Goal: Task Accomplishment & Management: Manage account settings

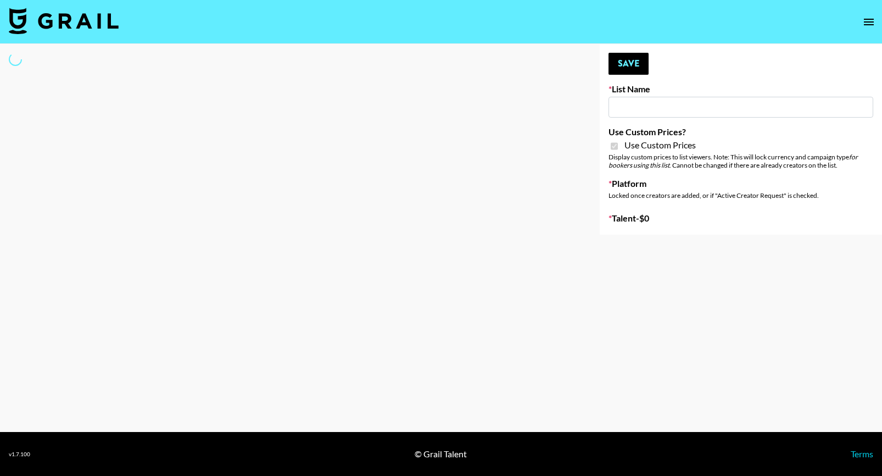
type input "House of Fab ([DATE])"
checkbox input "true"
select select "Brand"
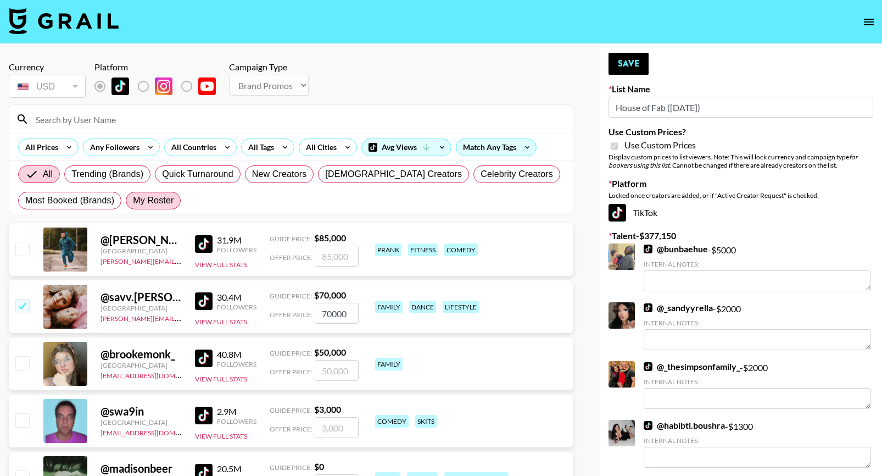
click at [157, 206] on span "My Roster" at bounding box center [153, 200] width 41 height 13
click at [133, 200] on input "My Roster" at bounding box center [133, 200] width 0 height 0
radio input "true"
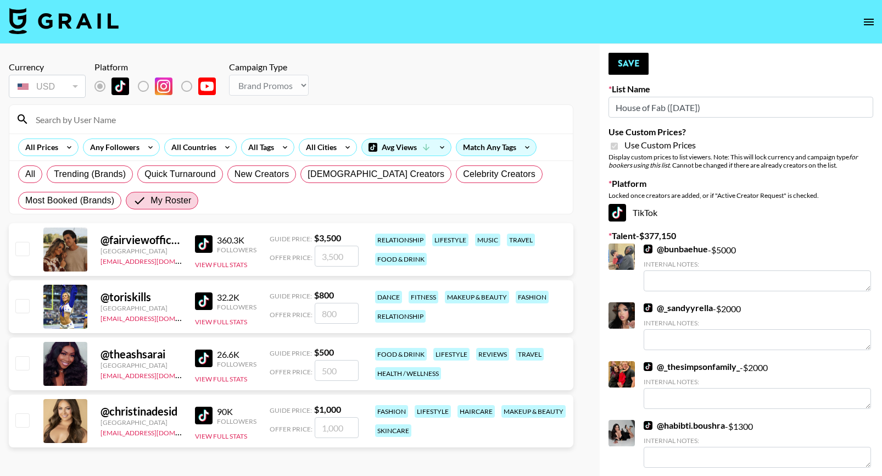
click at [25, 307] on input "checkbox" at bounding box center [21, 305] width 13 height 13
checkbox input "true"
click at [341, 312] on input "800" at bounding box center [337, 313] width 44 height 21
type input "8"
checkbox input "false"
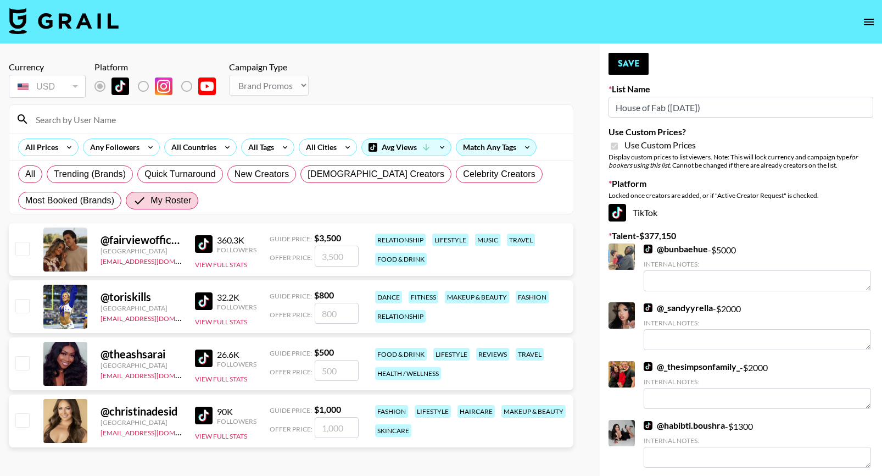
type input "6"
checkbox input "true"
type input "600"
click at [26, 364] on input "checkbox" at bounding box center [21, 362] width 13 height 13
checkbox input "true"
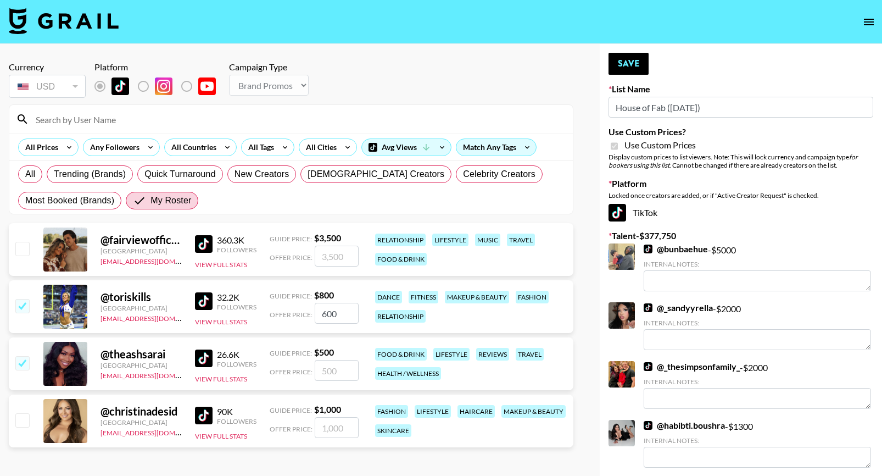
type input "500"
click at [26, 364] on input "checkbox" at bounding box center [21, 362] width 13 height 13
checkbox input "false"
click at [27, 421] on input "checkbox" at bounding box center [21, 419] width 13 height 13
checkbox input "true"
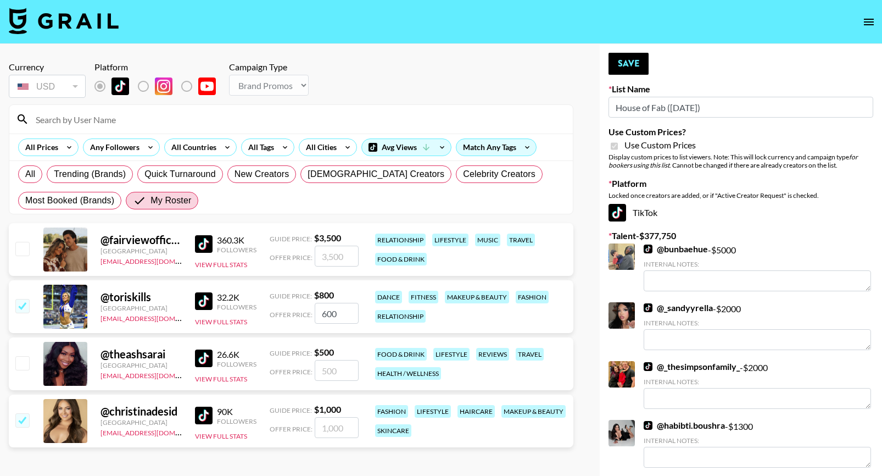
type input "1000"
drag, startPoint x: 349, startPoint y: 425, endPoint x: 267, endPoint y: 408, distance: 83.7
click at [267, 409] on div "@ christinadesid United States alyssa.bogdan@grail-talent.com 90K Followers Vie…" at bounding box center [291, 420] width 565 height 53
checkbox input "false"
type input "4"
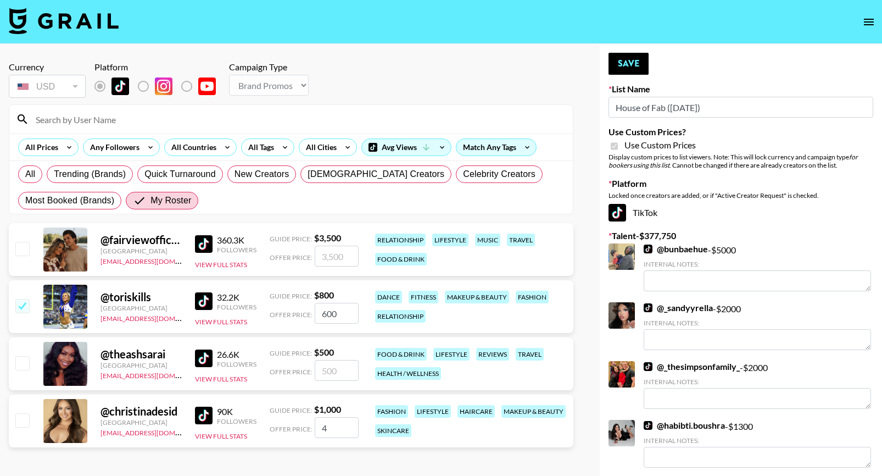
checkbox input "true"
type input "400"
click at [627, 62] on button "Save" at bounding box center [629, 64] width 40 height 22
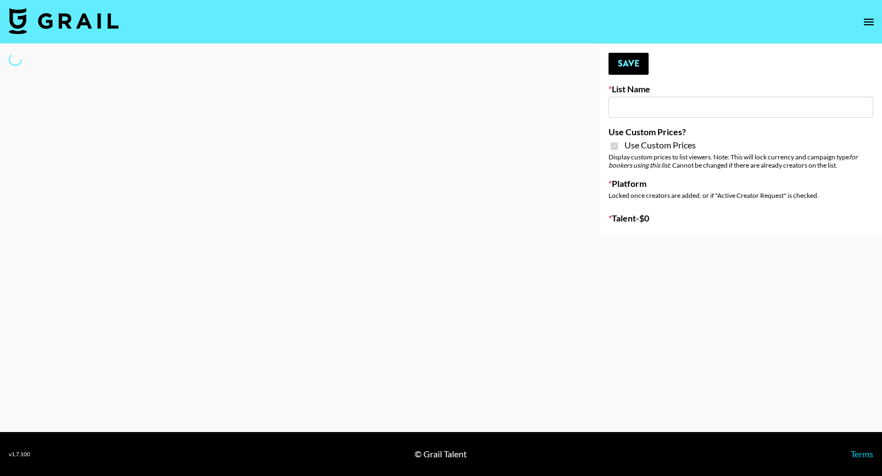
type input "Super Power ([DATE])"
checkbox input "true"
select select "Brand"
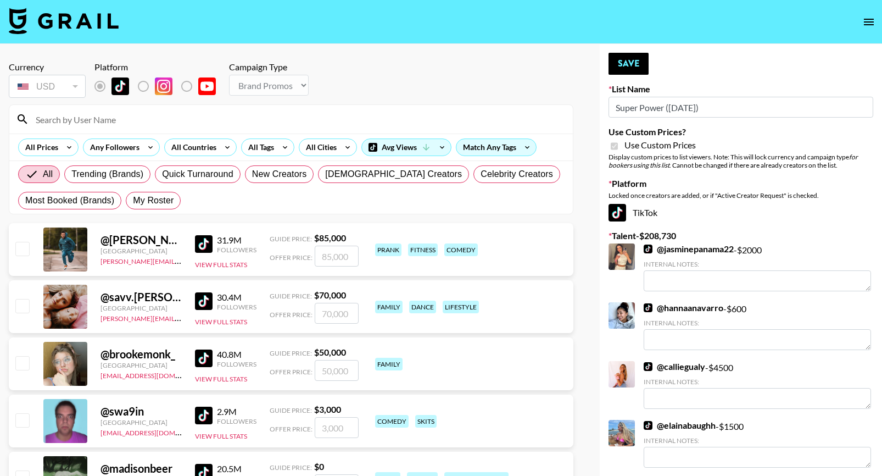
click at [106, 121] on input at bounding box center [297, 119] width 537 height 18
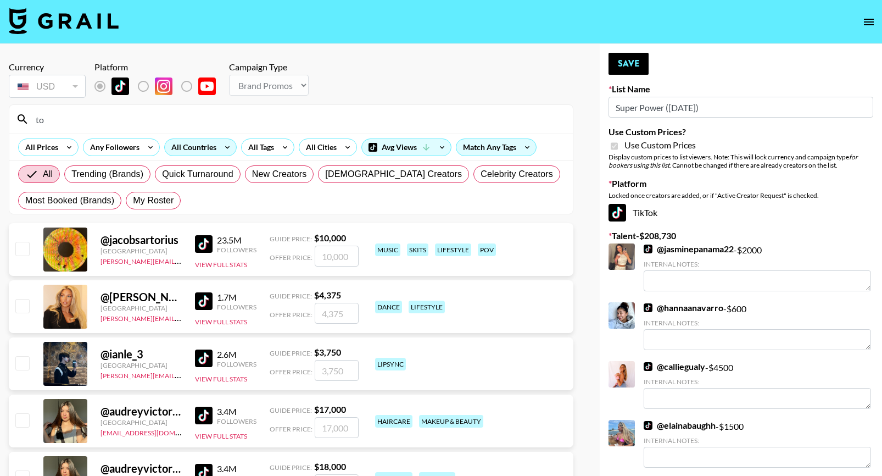
type input "t"
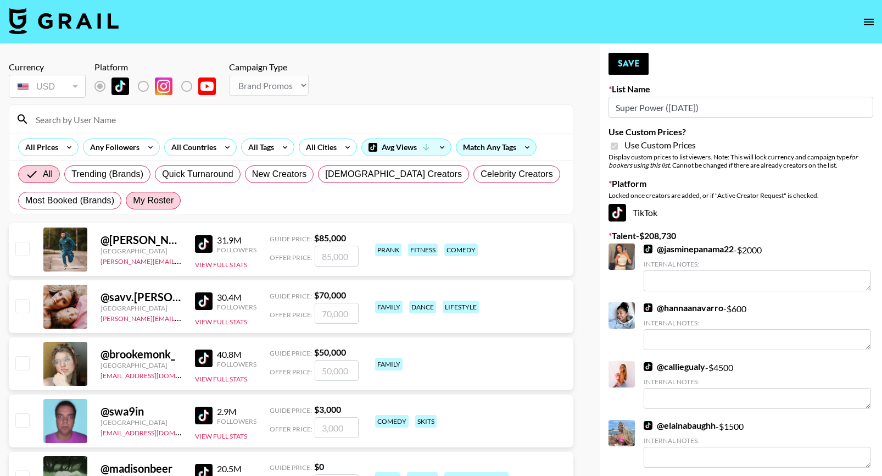
click at [155, 205] on span "My Roster" at bounding box center [153, 200] width 41 height 13
click at [133, 200] on input "My Roster" at bounding box center [133, 200] width 0 height 0
radio input "true"
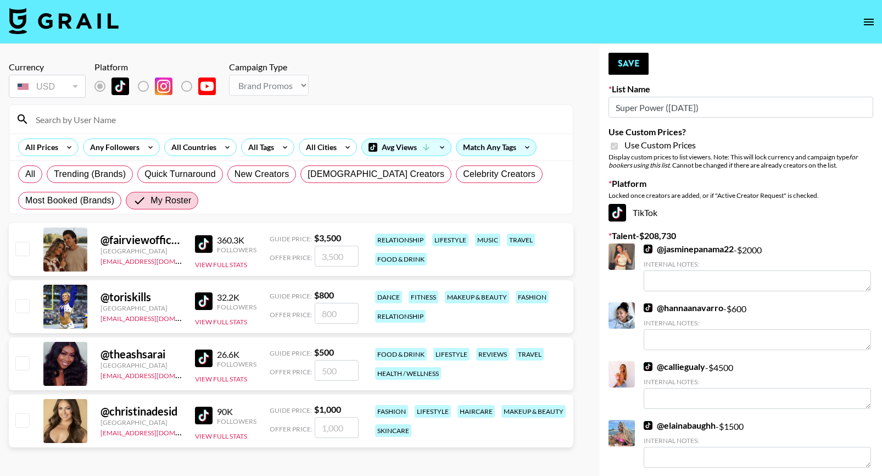
click at [20, 310] on input "checkbox" at bounding box center [21, 305] width 13 height 13
checkbox input "true"
type input "800"
click at [26, 414] on input "checkbox" at bounding box center [21, 419] width 13 height 13
checkbox input "true"
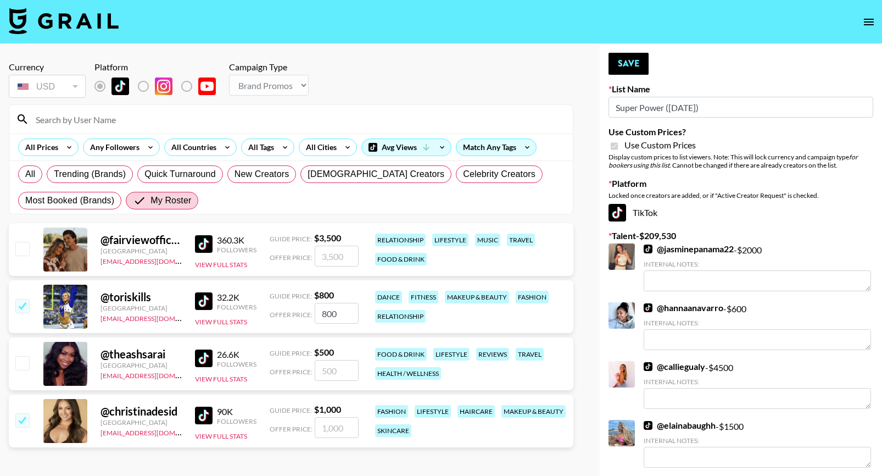
type input "1000"
drag, startPoint x: 345, startPoint y: 430, endPoint x: 292, endPoint y: 424, distance: 53.6
click at [292, 424] on div "Offer Price: 1000" at bounding box center [314, 427] width 89 height 21
checkbox input "true"
type input "350"
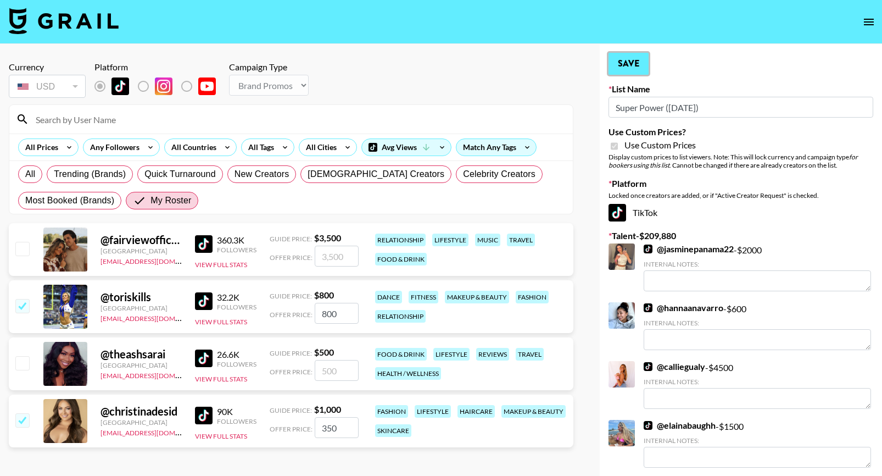
click at [634, 71] on button "Save" at bounding box center [629, 64] width 40 height 22
